Goal: Task Accomplishment & Management: Manage account settings

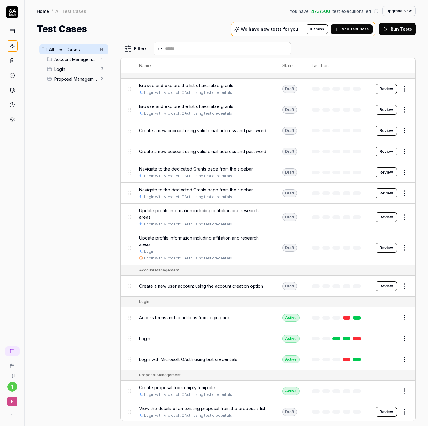
click at [405, 341] on html "t P Home / All Test Cases You have 473 / 500 test executions left Upgrade Now H…" at bounding box center [214, 213] width 428 height 426
click at [373, 313] on div "Delete" at bounding box center [379, 313] width 58 height 14
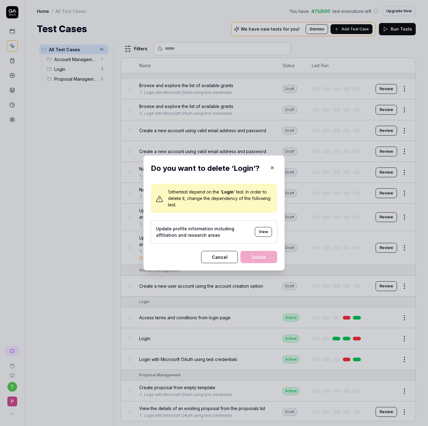
click at [269, 228] on button "View" at bounding box center [263, 232] width 17 height 10
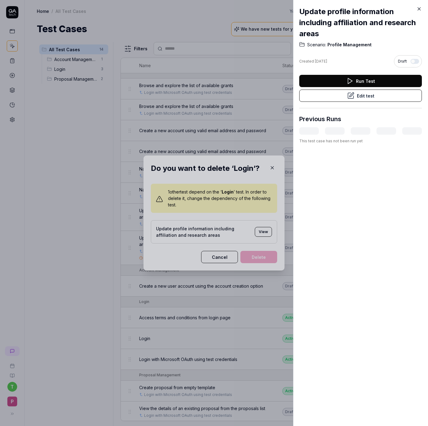
click at [372, 98] on button "Edit test" at bounding box center [361, 96] width 123 height 12
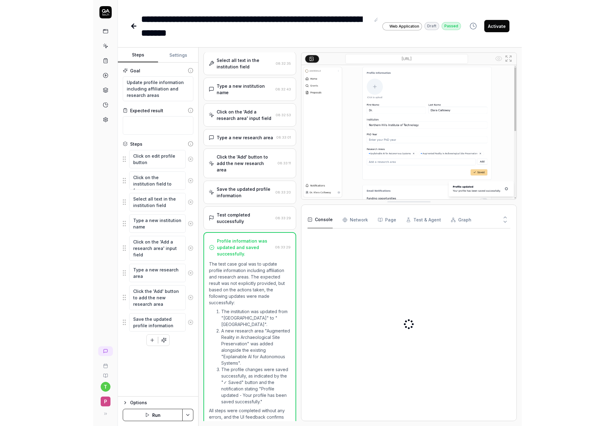
scroll to position [137, 0]
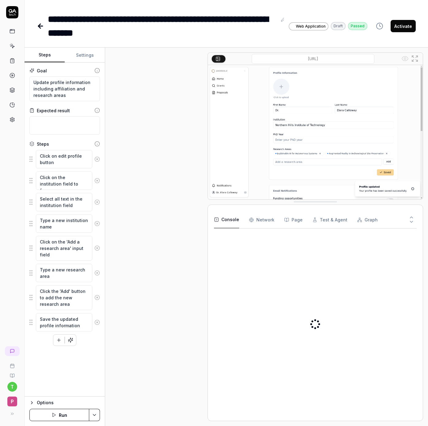
type textarea "*"
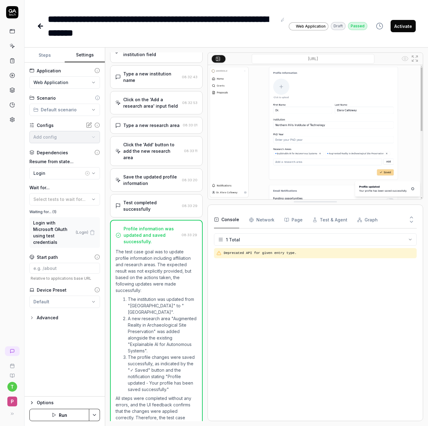
click at [80, 56] on button "Settings" at bounding box center [85, 55] width 40 height 15
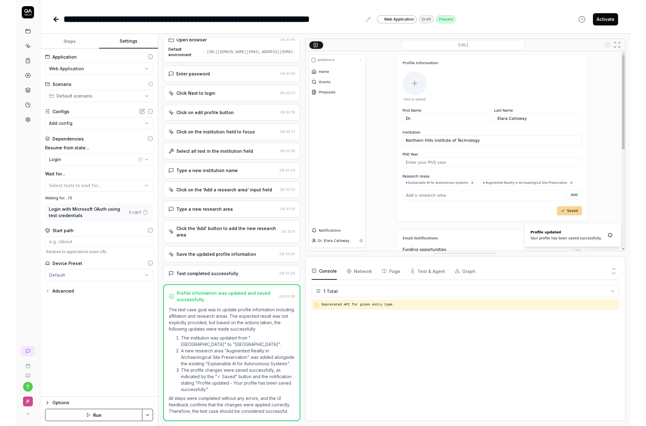
scroll to position [0, 0]
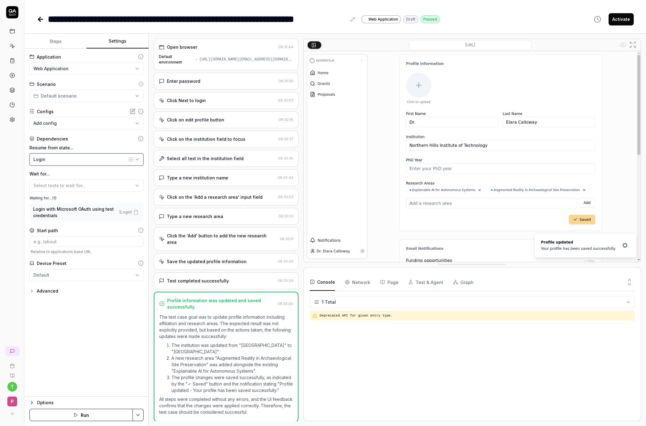
click at [49, 157] on div "Login" at bounding box center [80, 159] width 94 height 6
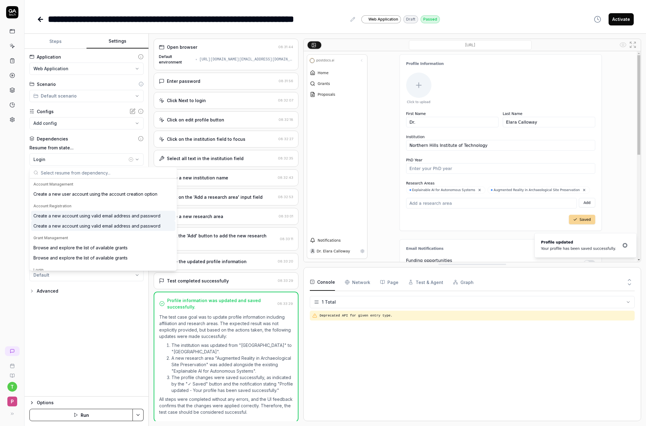
type input ","
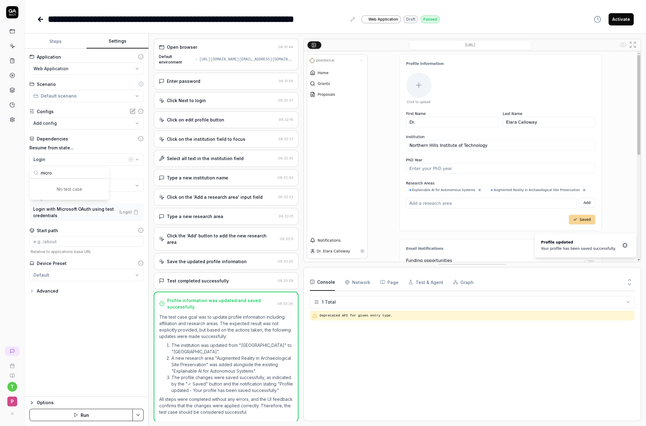
type input "micr"
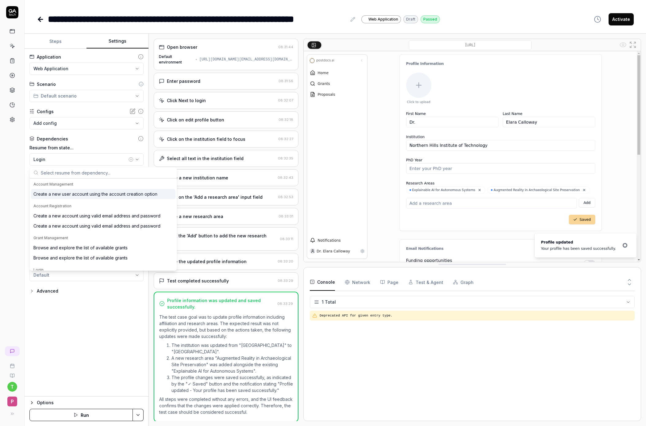
scroll to position [78, 0]
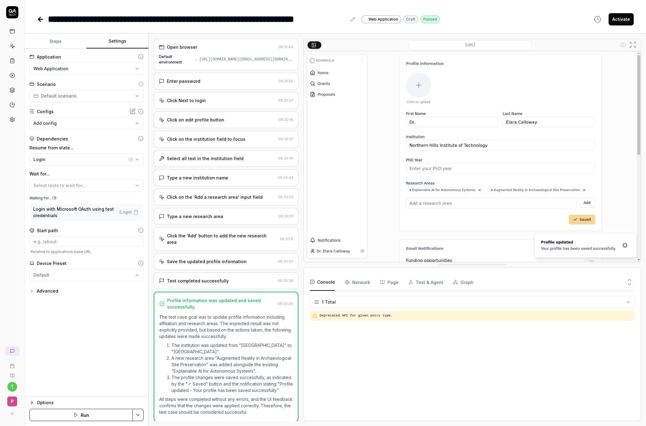
click at [64, 358] on div "**********" at bounding box center [87, 223] width 124 height 348
click at [58, 204] on div "Login with Microsoft OAuth using test credentials ( Login )" at bounding box center [86, 212] width 114 height 18
click at [44, 197] on div "Waiting for... ( 1 )" at bounding box center [86, 199] width 114 height 6
click at [136, 213] on icon "button" at bounding box center [136, 213] width 6 height 6
click at [79, 165] on div "Resume from state... Login Wait for... Select tests to wait for..." at bounding box center [86, 168] width 114 height 47
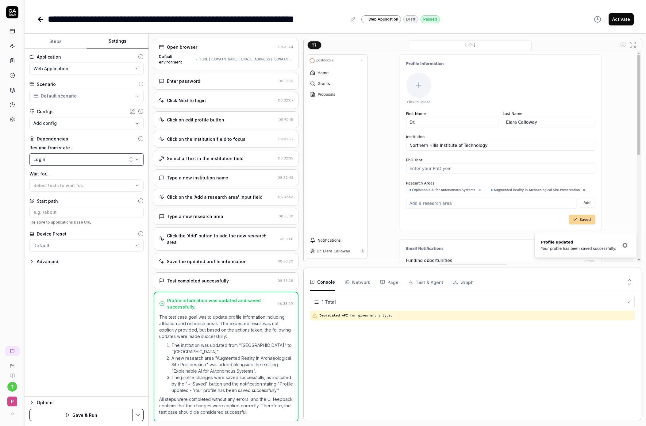
click at [73, 156] on div "Login" at bounding box center [80, 159] width 94 height 6
type input "micro"
click at [83, 343] on div "**********" at bounding box center [87, 223] width 124 height 348
click at [72, 416] on button "Save & Run" at bounding box center [80, 415] width 103 height 12
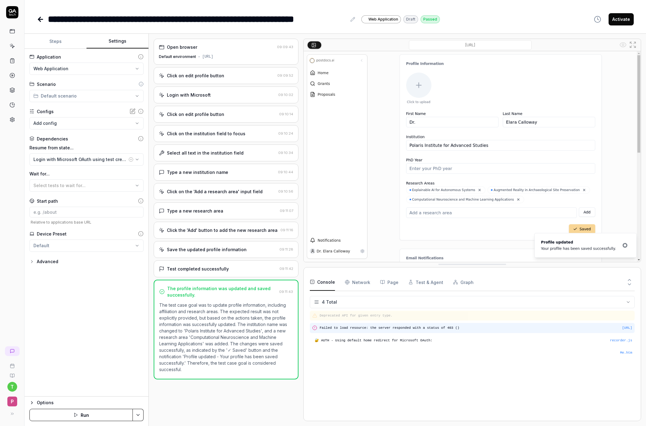
click at [382, 332] on div "[URL] Failed to load resource: the server responded with a status of 403 ()" at bounding box center [472, 328] width 325 height 10
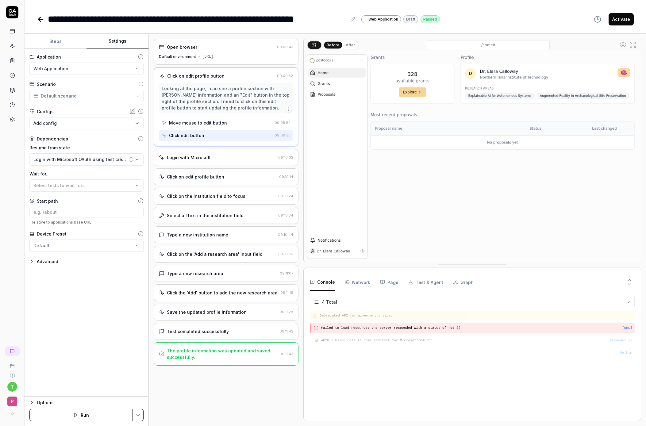
click at [243, 155] on div "Login with Microsoft" at bounding box center [217, 157] width 117 height 6
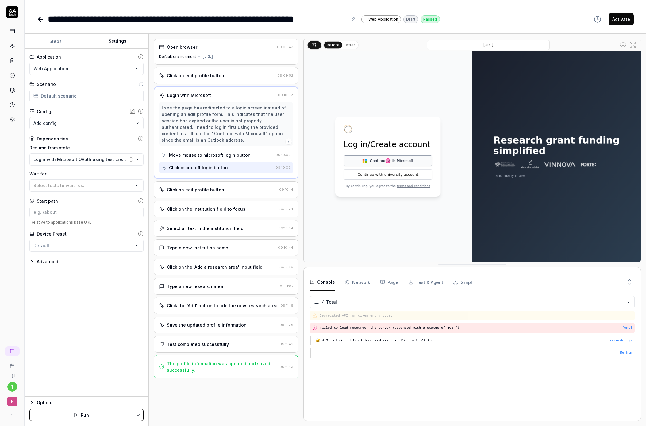
click at [229, 71] on div "Click on edit profile button 09:09:52" at bounding box center [226, 75] width 145 height 17
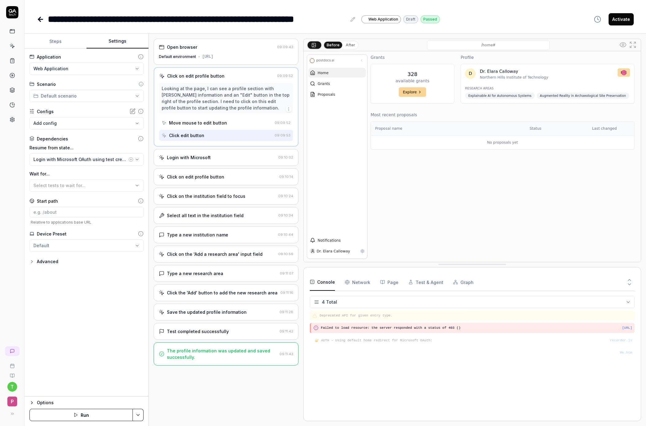
click at [232, 155] on div "Login with Microsoft" at bounding box center [217, 157] width 117 height 6
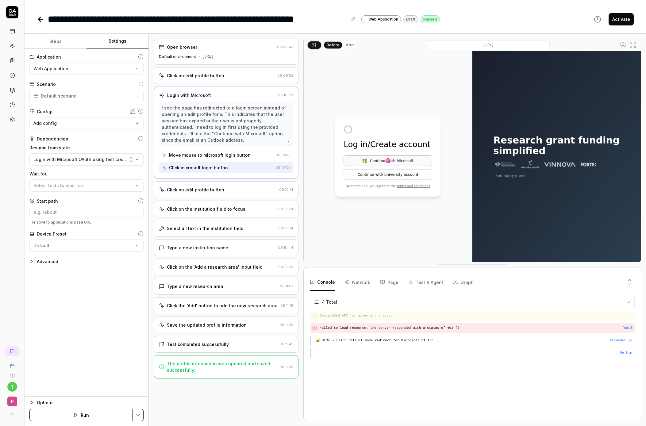
click at [246, 188] on div "Click on edit profile button" at bounding box center [218, 190] width 118 height 6
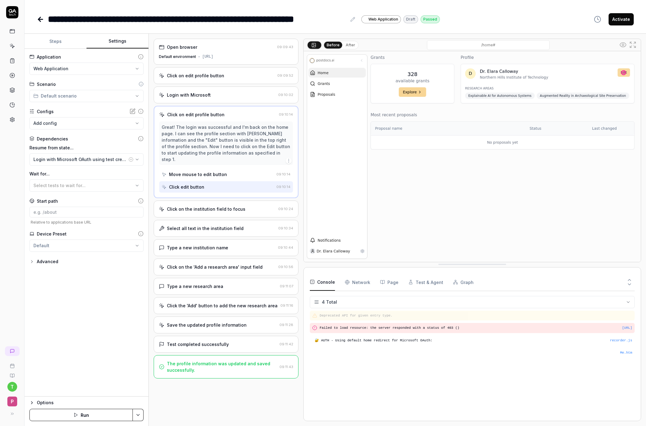
click at [249, 206] on div "Click on the institution field to focus" at bounding box center [217, 209] width 117 height 6
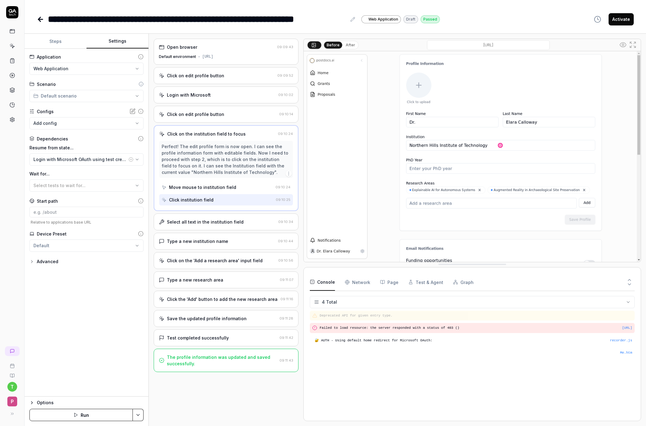
click at [249, 221] on div "Select all text in the institution field" at bounding box center [217, 222] width 117 height 6
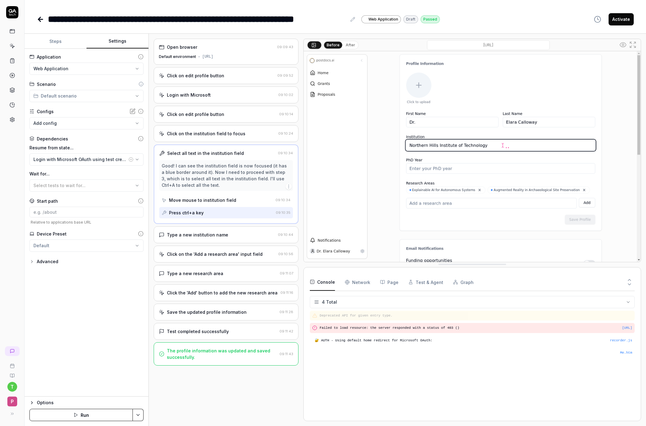
click at [249, 237] on div "Type a new institution name" at bounding box center [217, 235] width 117 height 6
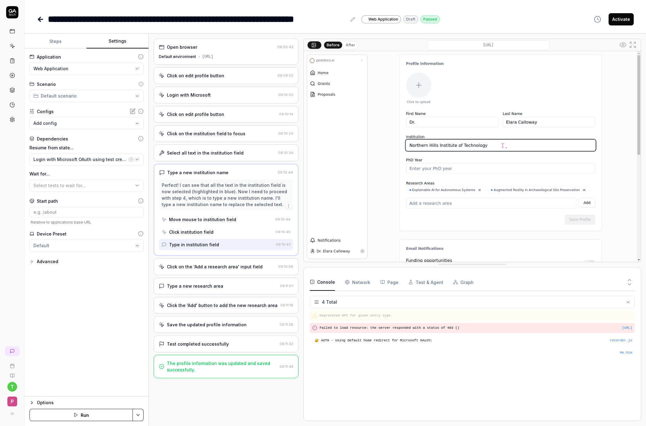
click at [250, 261] on div "Click on the 'Add a research area' input field 09:10:56" at bounding box center [226, 266] width 145 height 17
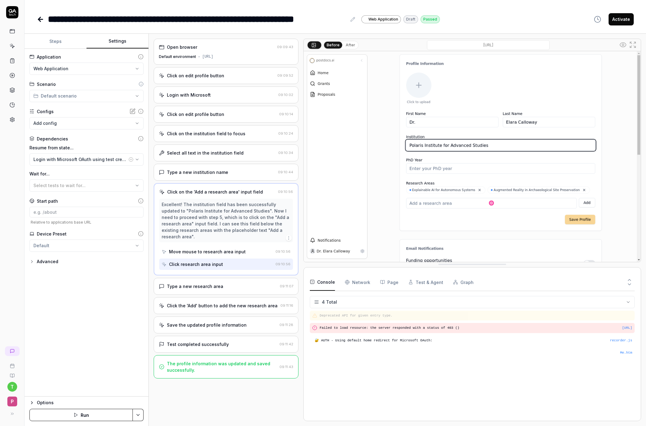
click at [255, 277] on div "Open browser 09:09:43 Default environment [URL] Click on edit profile button 09…" at bounding box center [226, 230] width 145 height 383
click at [254, 286] on div "Type a new research area" at bounding box center [218, 286] width 118 height 6
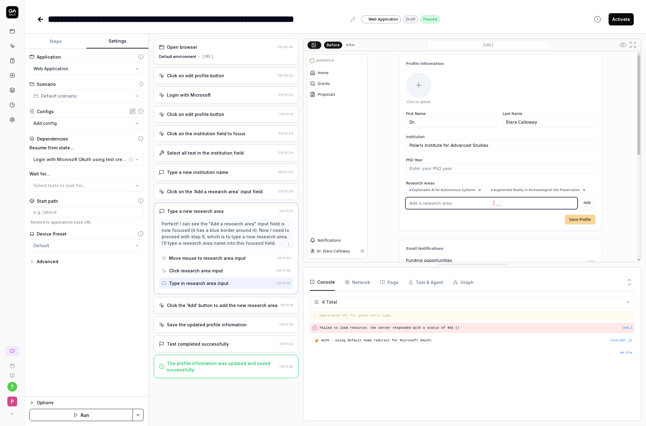
click at [250, 305] on div "Click the 'Add' button to add the new research area" at bounding box center [222, 305] width 111 height 6
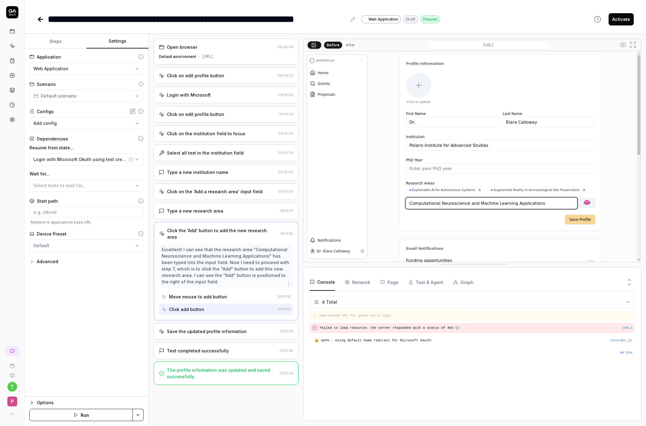
click at [252, 323] on div "Save the updated profile information 09:11:28" at bounding box center [226, 331] width 145 height 17
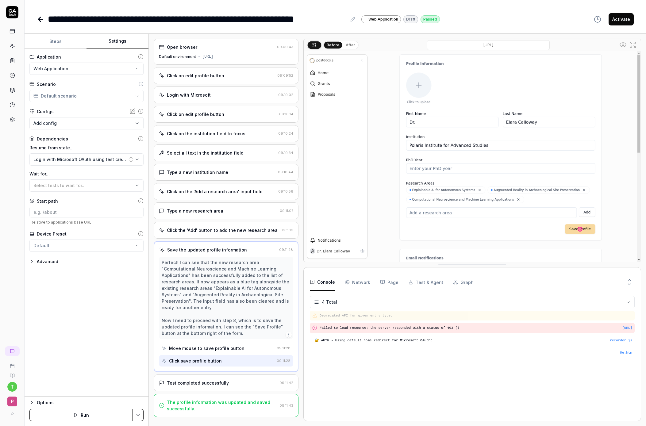
click at [245, 380] on div "Test completed successfully" at bounding box center [218, 383] width 118 height 6
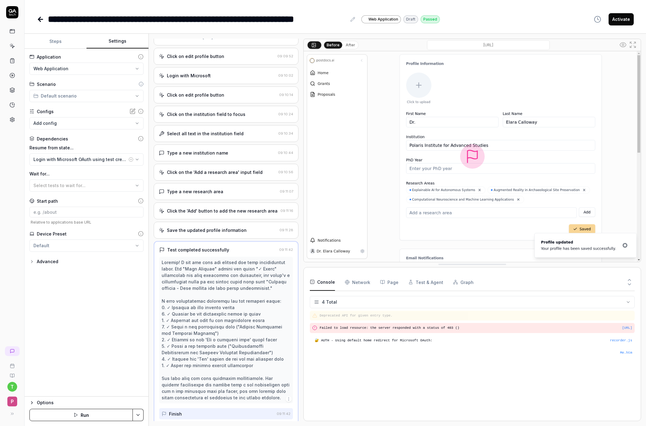
scroll to position [22, 0]
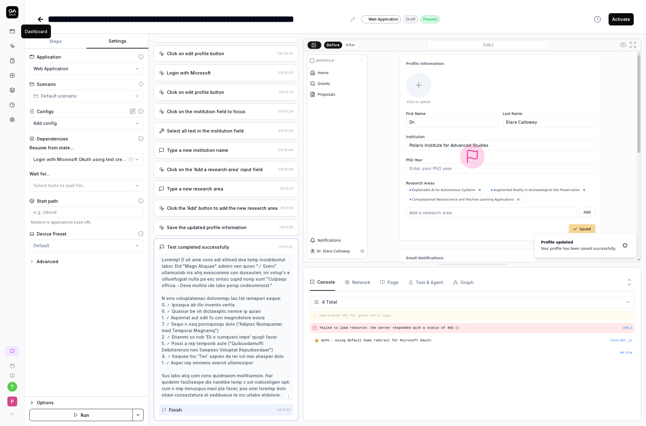
click at [10, 31] on icon at bounding box center [13, 32] width 6 height 6
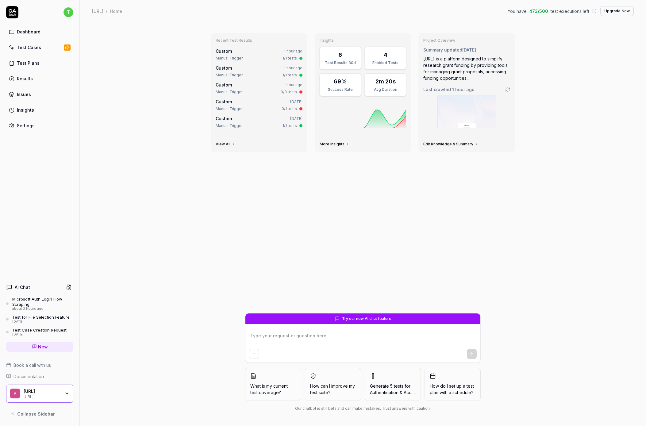
click at [29, 53] on div "Dashboard Test Cases Test Plans Results Issues Insights Settings" at bounding box center [39, 79] width 67 height 106
click at [31, 49] on div "Test Cases" at bounding box center [29, 47] width 24 height 6
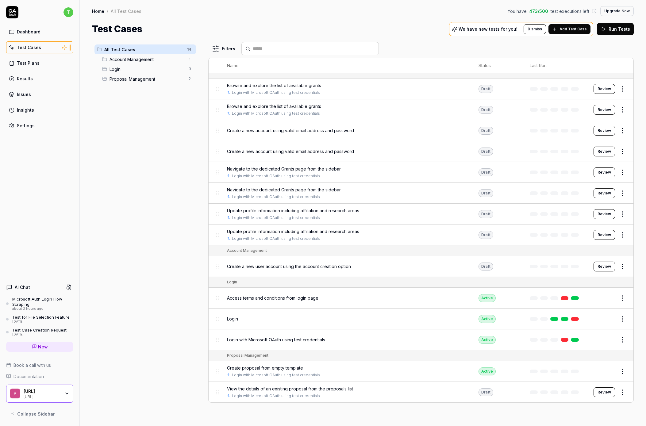
click at [428, 409] on div "Filters Name Status Last Run Browse and explore the list of available grants Lo…" at bounding box center [421, 234] width 426 height 384
click at [428, 393] on button "Review" at bounding box center [604, 393] width 21 height 10
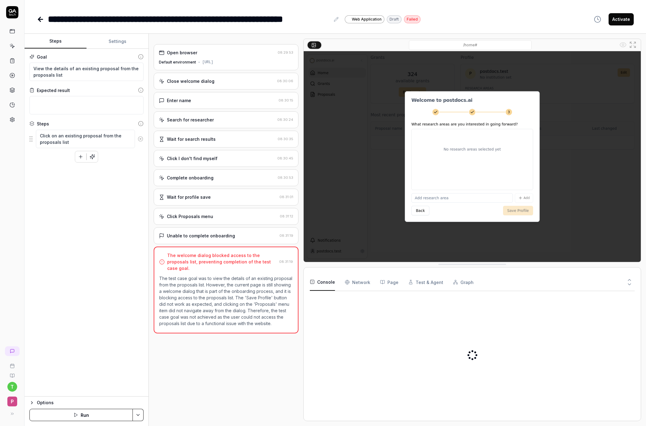
type textarea "*"
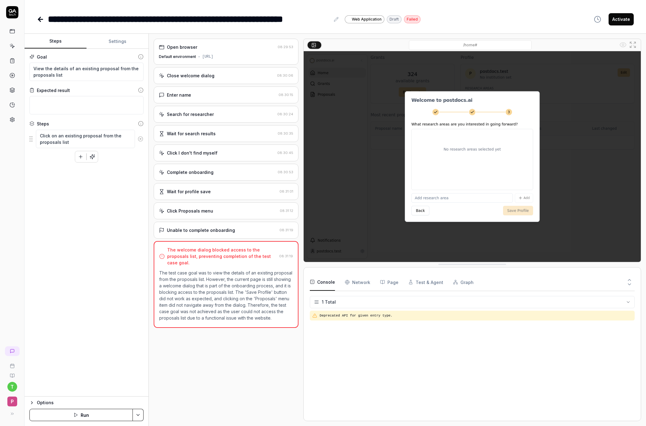
click at [39, 17] on icon at bounding box center [40, 19] width 7 height 7
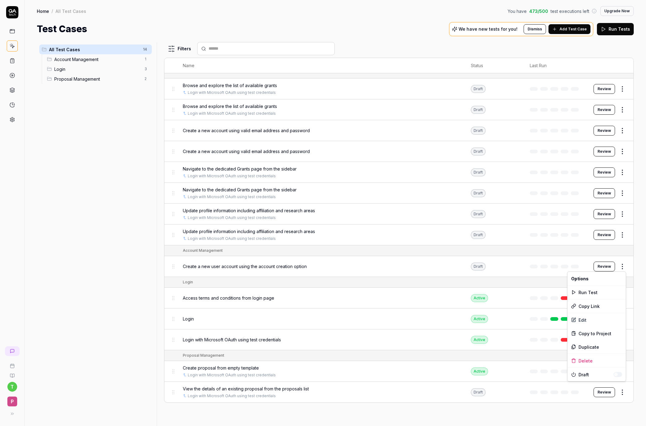
click at [428, 265] on html "t P Home / All Test Cases You have 473 / 500 test executions left Upgrade Now H…" at bounding box center [323, 213] width 646 height 426
click at [428, 362] on div "Delete" at bounding box center [597, 361] width 58 height 14
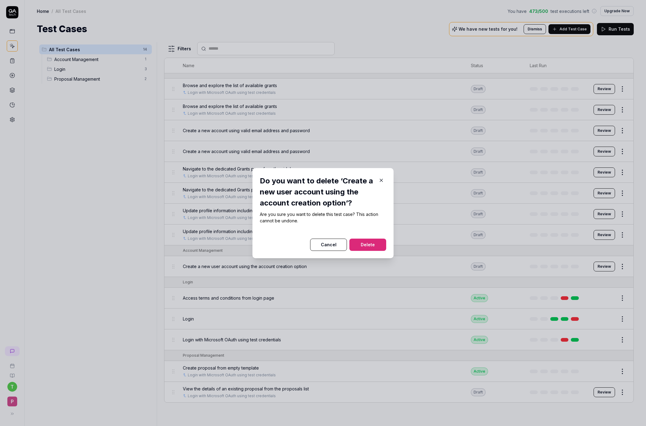
click at [372, 244] on button "Delete" at bounding box center [368, 245] width 37 height 12
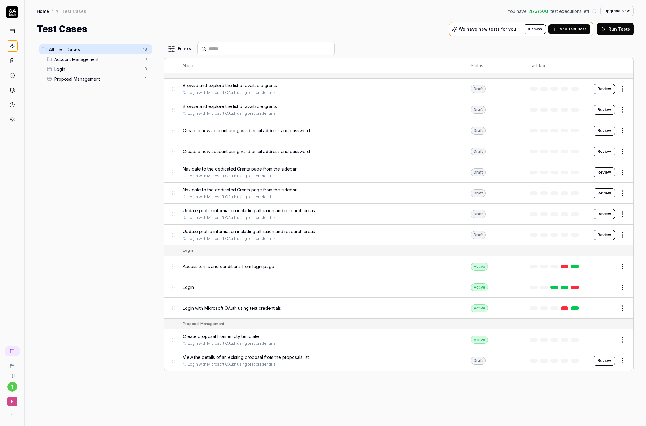
click at [214, 338] on span "Create proposal from empty template" at bounding box center [221, 336] width 76 height 6
click at [428, 32] on div "We have new tests for you!" at bounding box center [488, 29] width 72 height 6
click at [428, 29] on span "Add Test Case" at bounding box center [573, 29] width 27 height 6
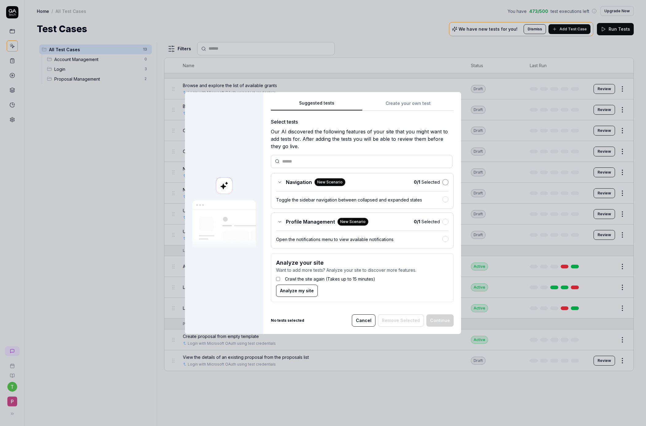
click at [428, 182] on button "button" at bounding box center [446, 182] width 6 height 6
click at [428, 239] on button "button" at bounding box center [446, 239] width 6 height 6
click at [428, 224] on button "button" at bounding box center [446, 222] width 6 height 6
click at [428, 182] on button "button" at bounding box center [446, 183] width 6 height 6
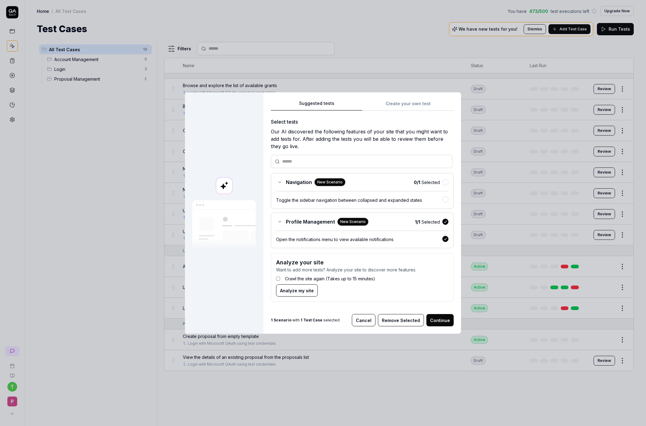
click at [405, 322] on button "Remove Selected" at bounding box center [401, 320] width 46 height 12
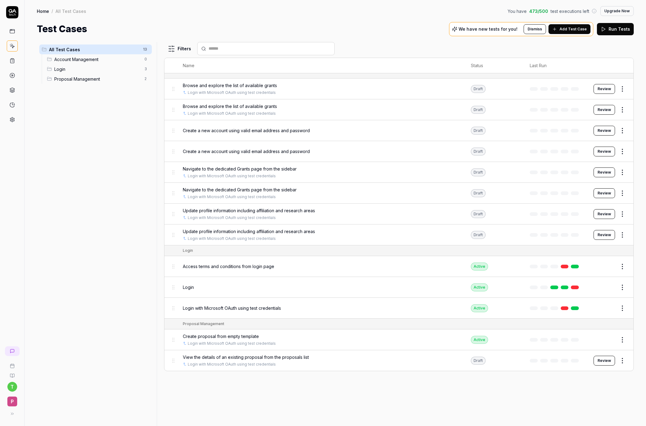
click at [428, 27] on button "Add Test Case" at bounding box center [570, 29] width 42 height 10
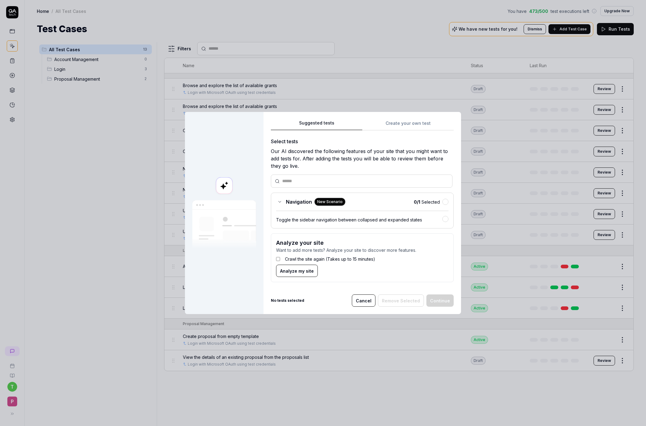
click at [428, 198] on div "Navigation New Scenario 0 / 1 Selected" at bounding box center [362, 202] width 172 height 8
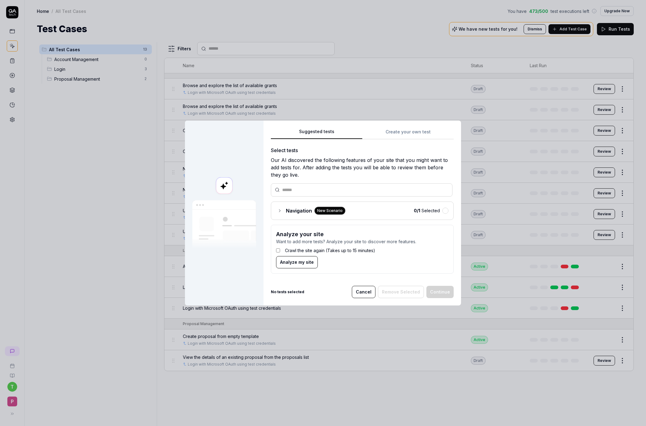
click at [428, 200] on div "Select tests Our AI discovered the following features of your site that you mig…" at bounding box center [362, 213] width 183 height 132
click at [428, 208] on button "button" at bounding box center [446, 211] width 6 height 6
click at [428, 288] on button "Continue" at bounding box center [440, 292] width 27 height 12
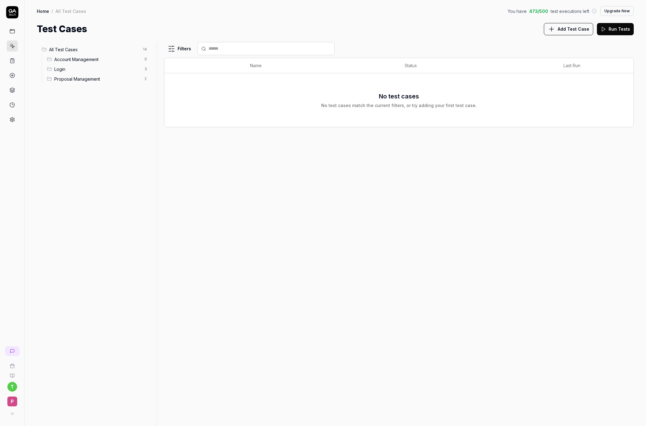
click at [56, 186] on div "All Test Cases 14 Account Management 0 Login 3 Proposal Management 2" at bounding box center [96, 230] width 118 height 377
